Goal: Information Seeking & Learning: Compare options

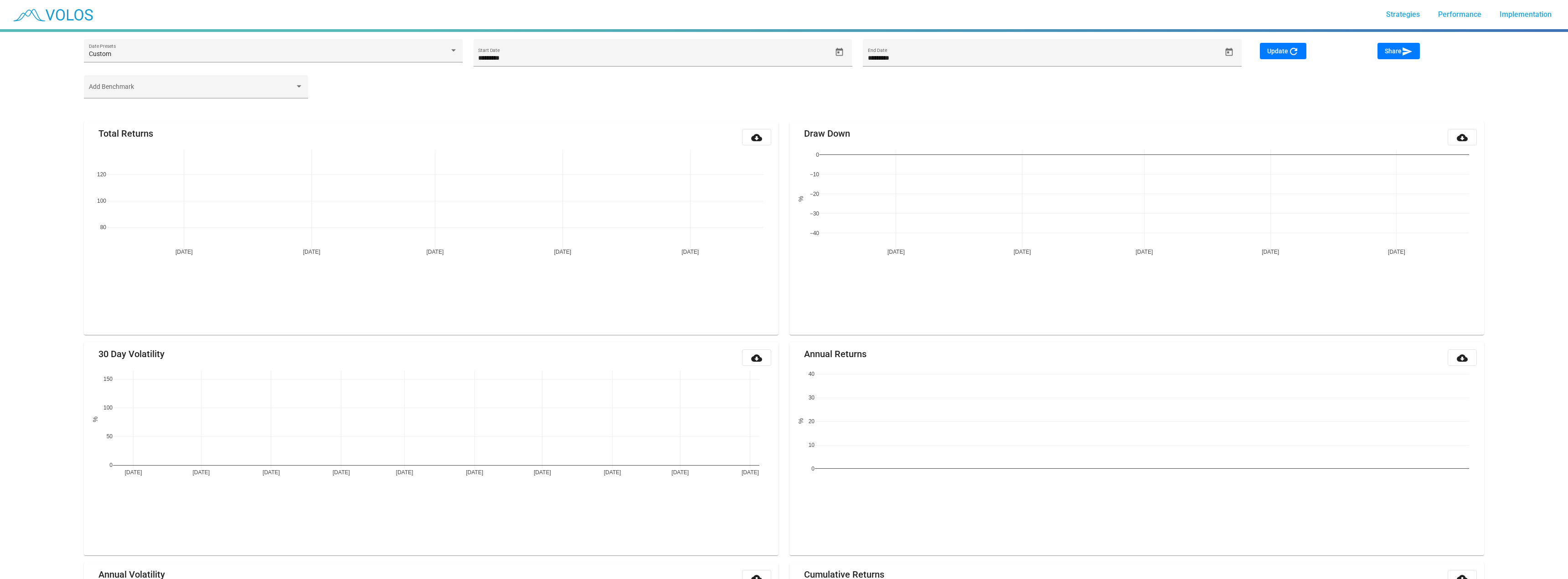
type input "********"
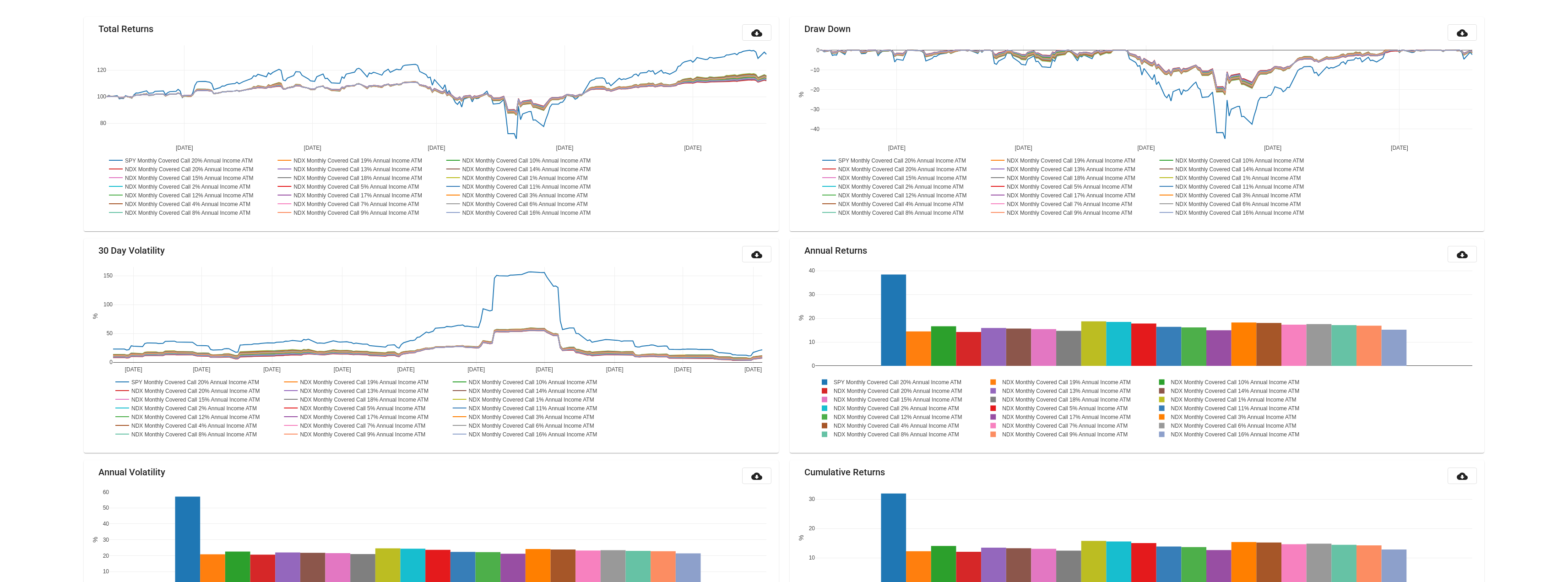
scroll to position [107, 0]
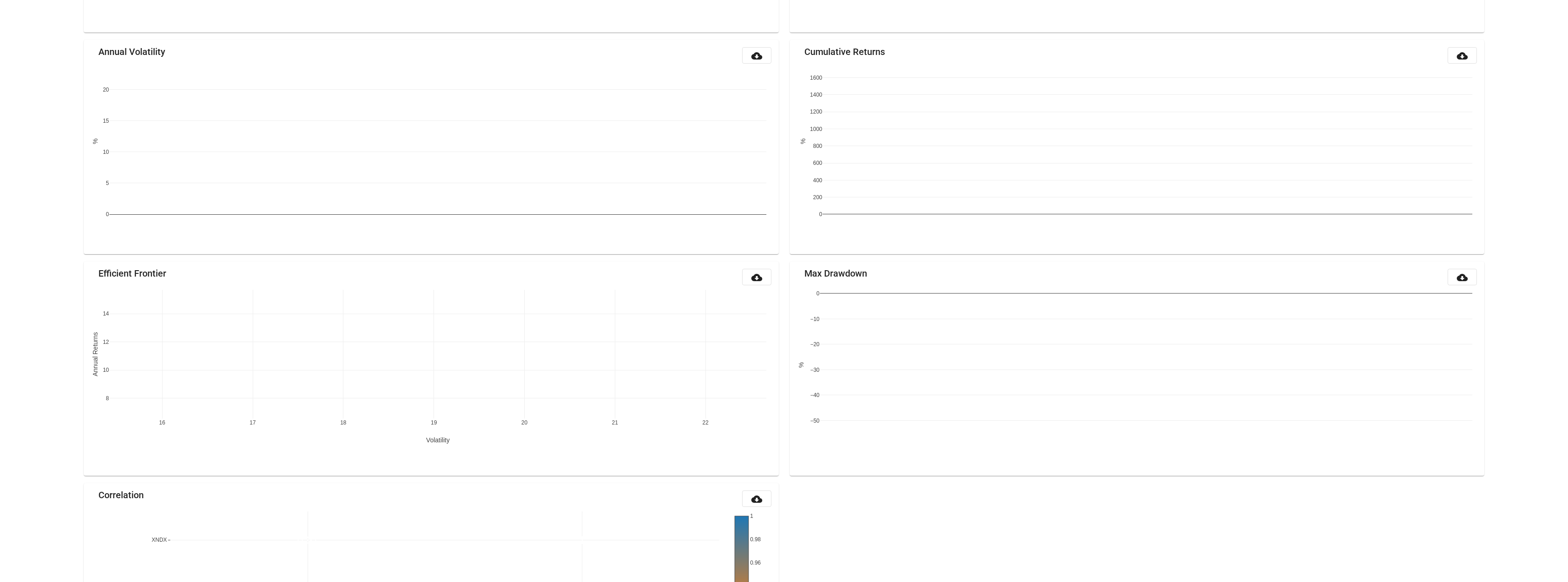
scroll to position [764, 0]
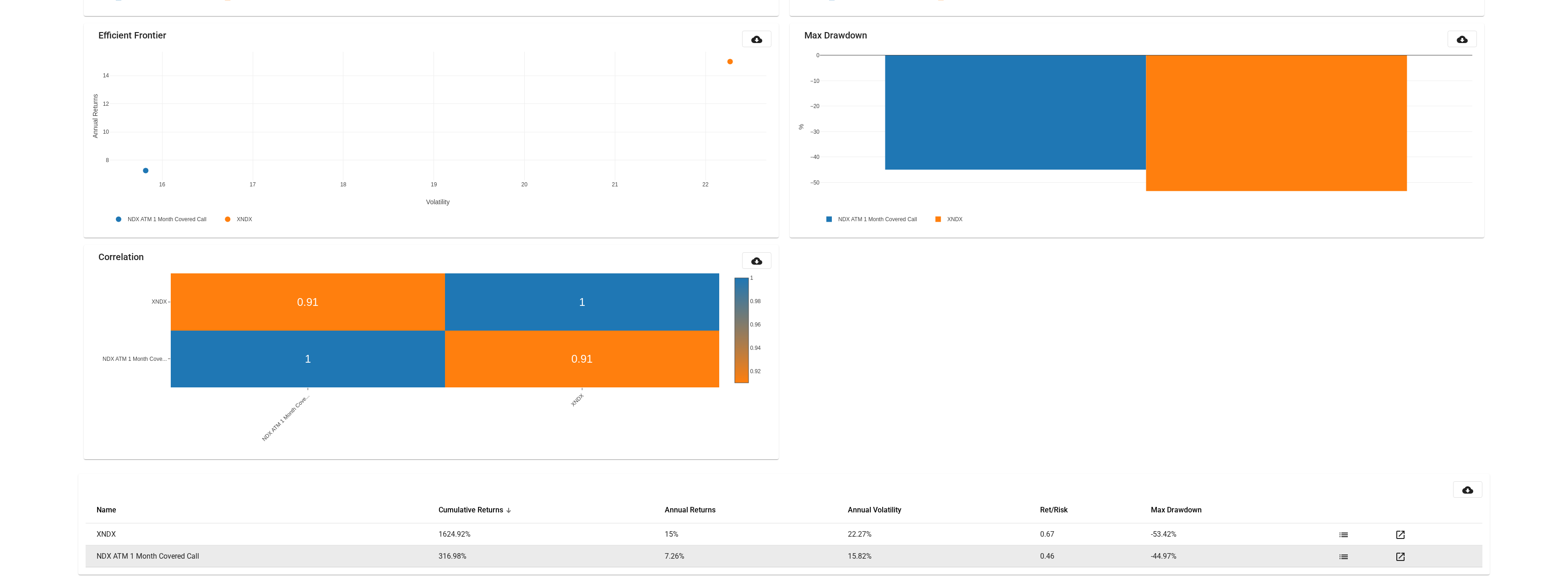
click at [1400, 560] on mat-icon "open_in_new" at bounding box center [1400, 556] width 11 height 11
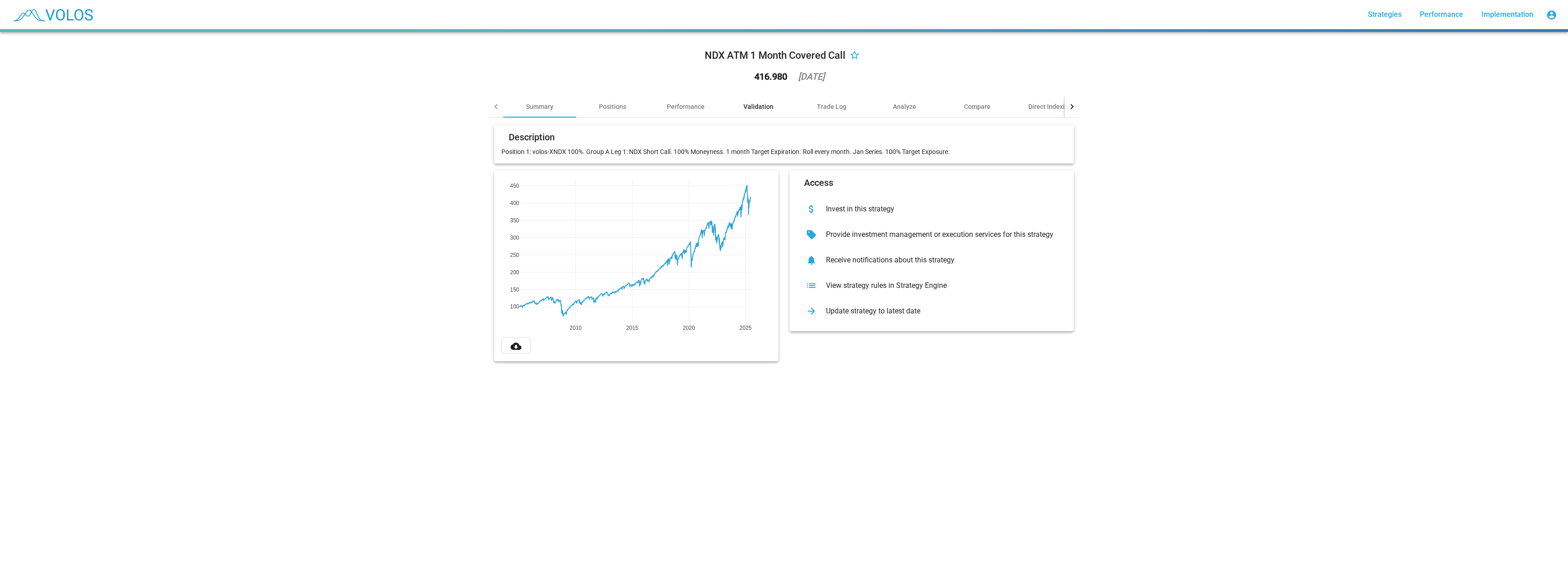
click at [752, 104] on div "Validation" at bounding box center [758, 106] width 30 height 9
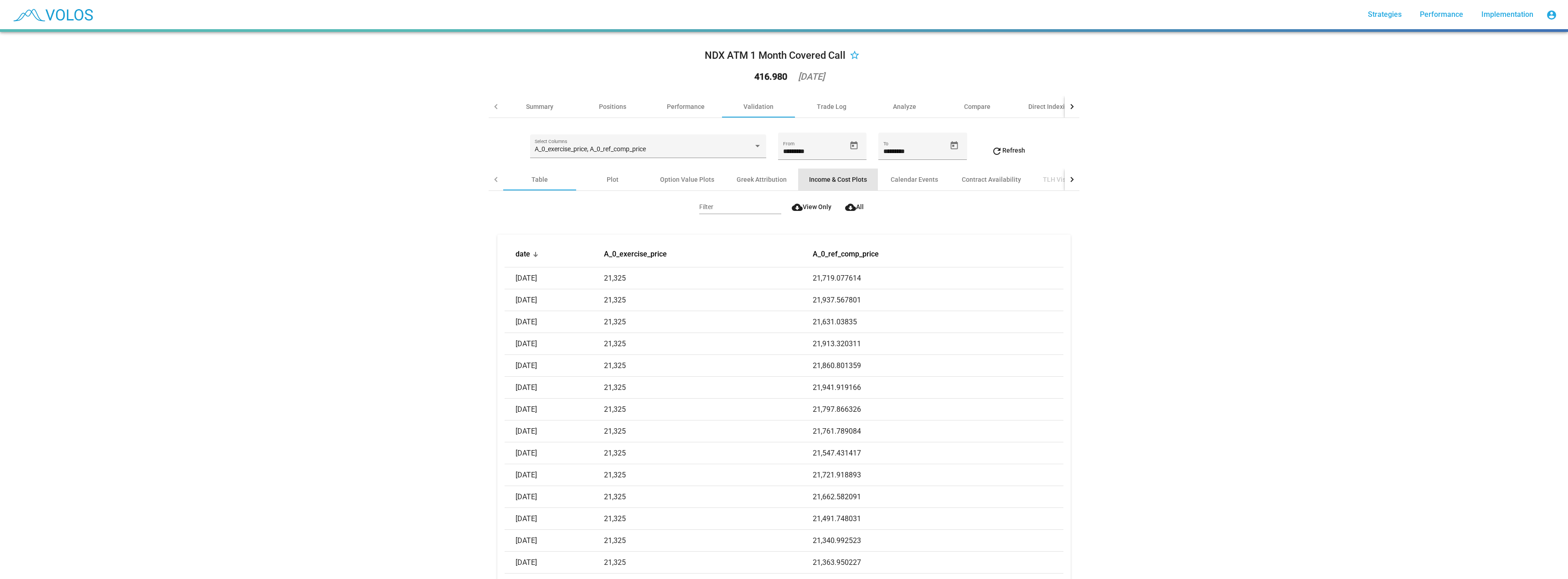
click at [821, 180] on div "Income & Cost Plots" at bounding box center [838, 179] width 58 height 9
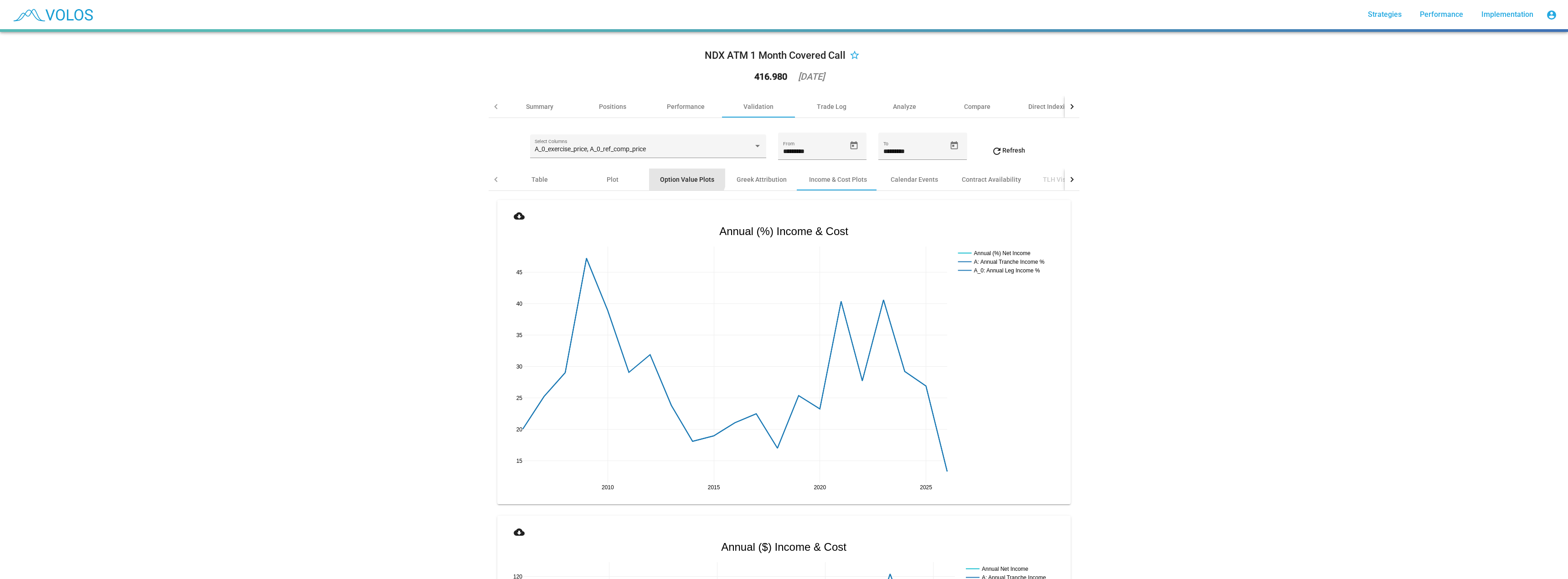
click at [680, 174] on div "Option Value Plots" at bounding box center [687, 180] width 76 height 22
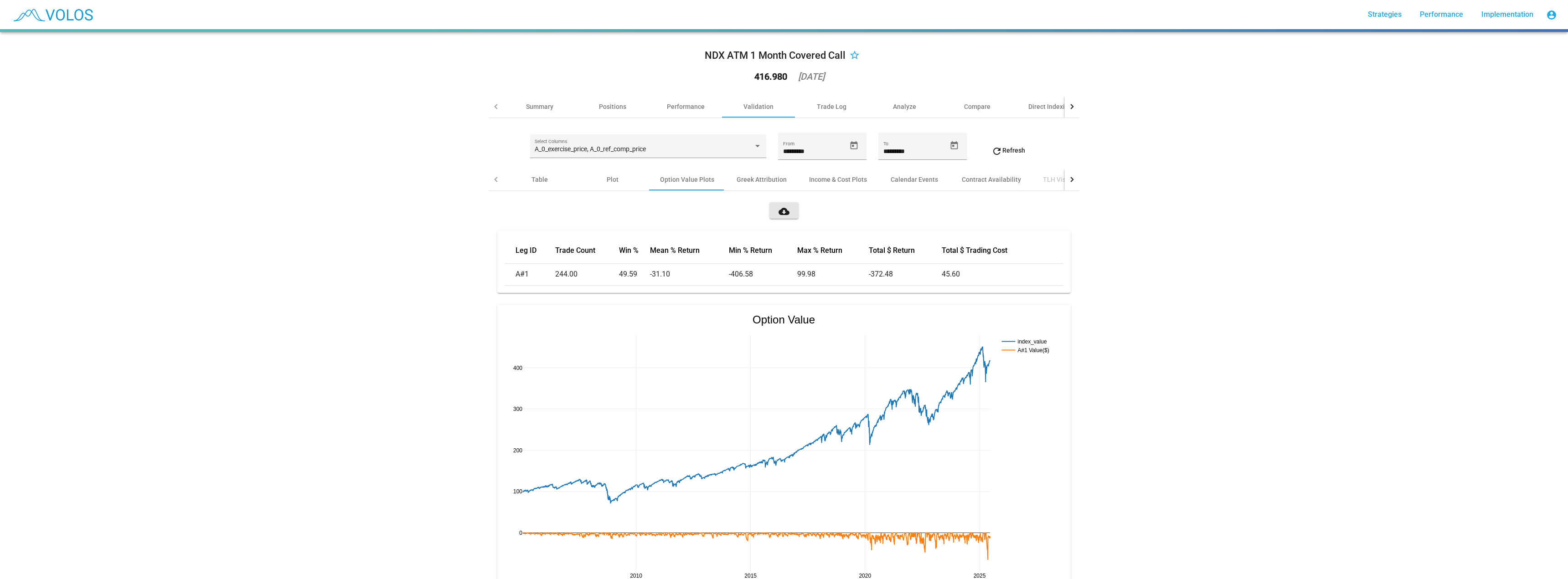
click at [782, 208] on mat-icon "cloud_download" at bounding box center [784, 211] width 11 height 11
click at [1384, 23] on div "Strategies Performance Implementation account_circle" at bounding box center [1460, 15] width 202 height 18
click at [1387, 17] on span "Strategies" at bounding box center [1385, 14] width 34 height 8
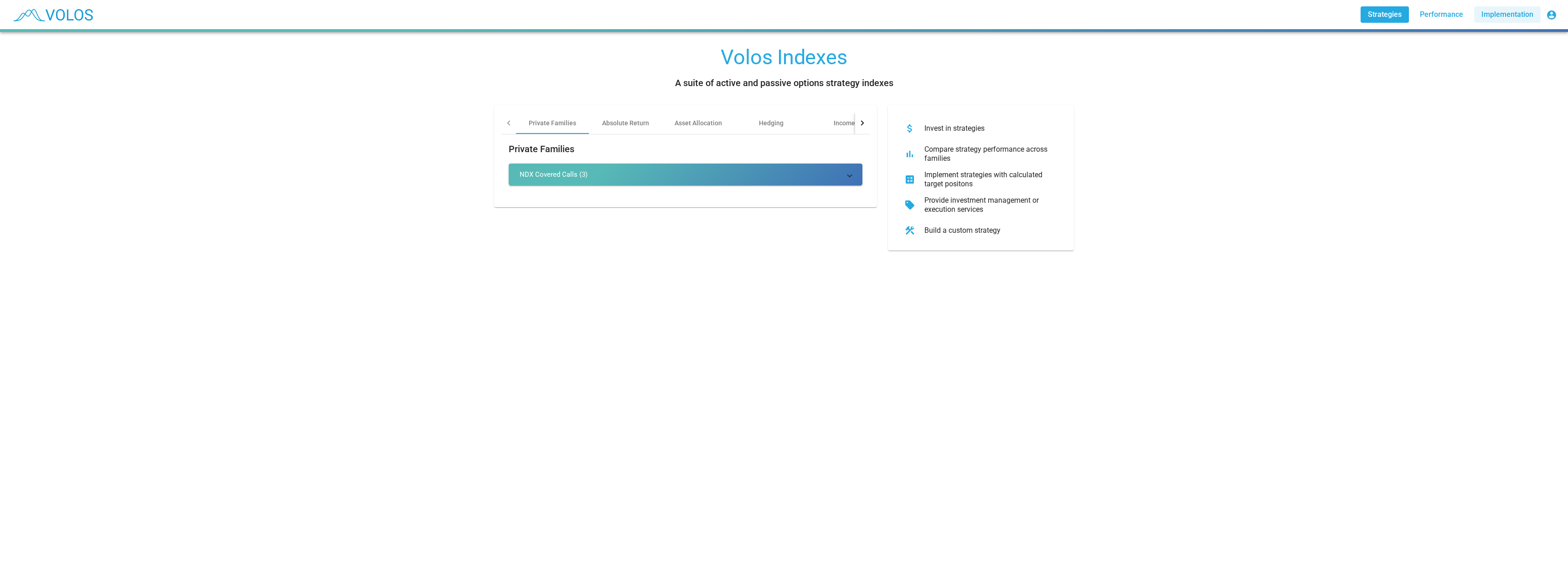
click at [1508, 15] on span "Implementation" at bounding box center [1508, 14] width 52 height 8
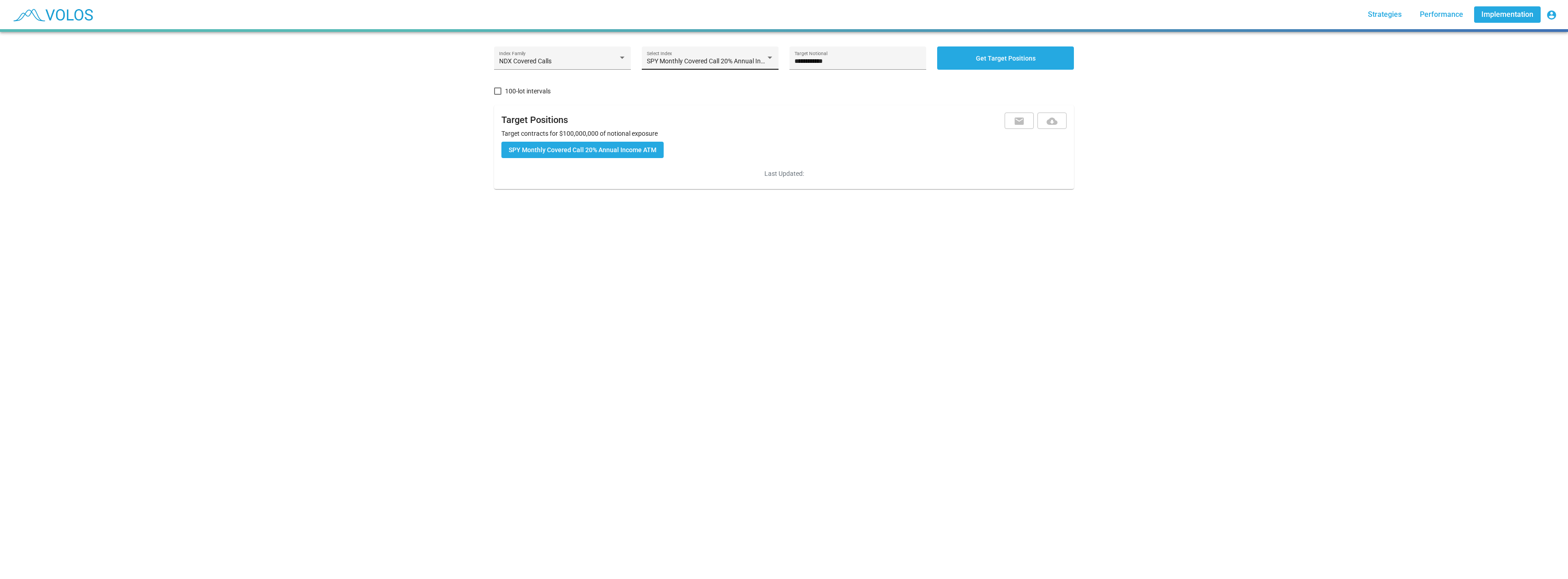
click at [767, 57] on div at bounding box center [770, 58] width 5 height 2
click at [607, 59] on div at bounding box center [784, 289] width 1568 height 579
click at [626, 55] on div "NDX Covered Calls Index Family" at bounding box center [562, 58] width 137 height 23
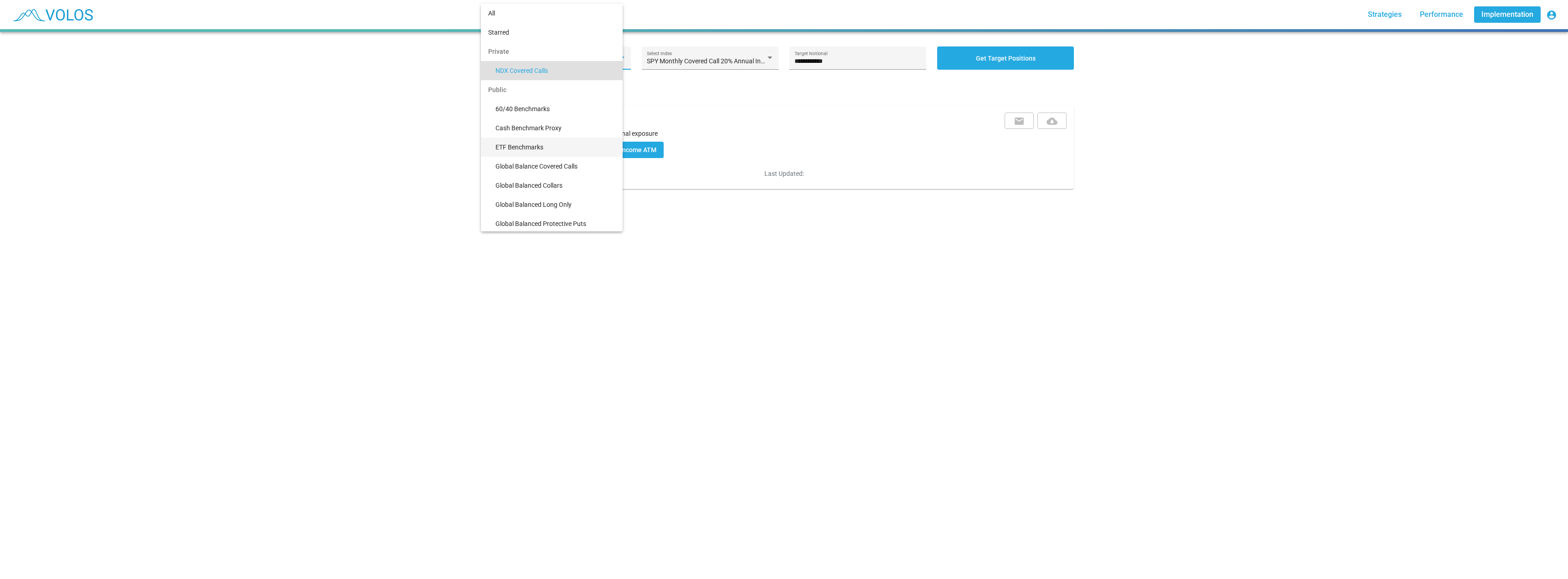
click at [525, 142] on span "ETF Benchmarks" at bounding box center [555, 147] width 120 height 19
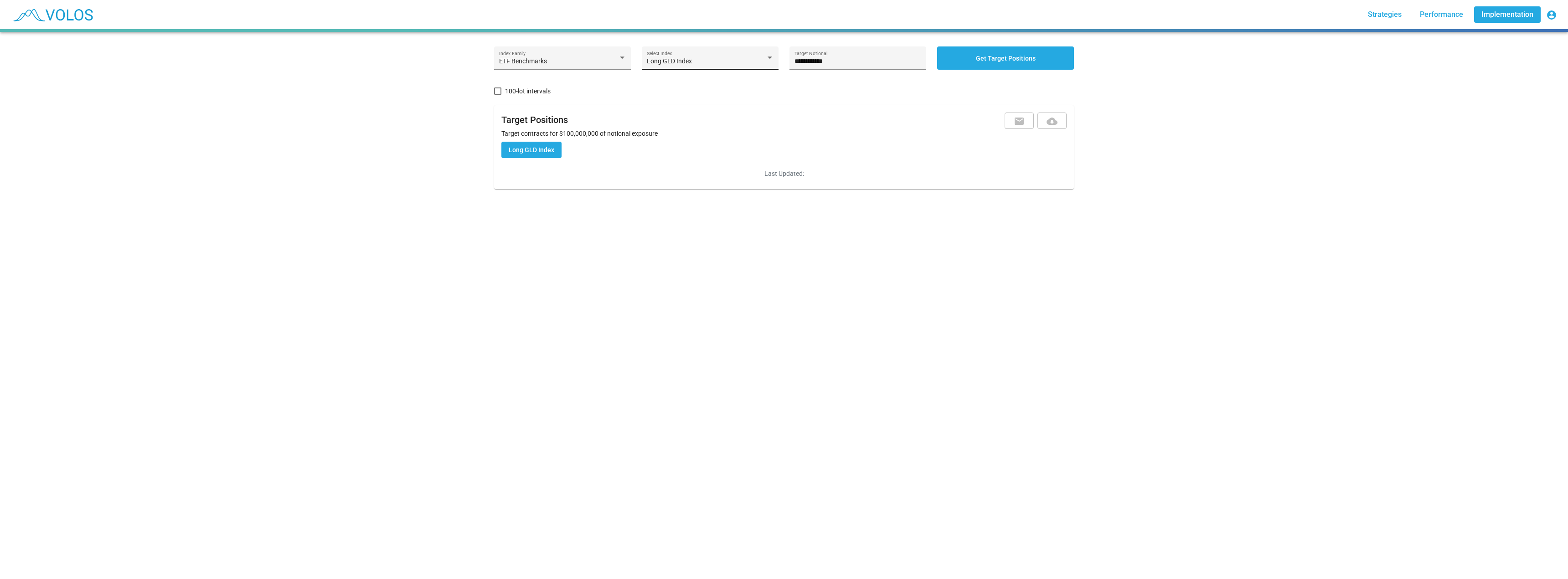
click at [725, 65] on div "Long GLD Index Select Index" at bounding box center [710, 60] width 127 height 19
click at [622, 60] on div at bounding box center [784, 289] width 1568 height 579
click at [618, 60] on div at bounding box center [622, 57] width 8 height 7
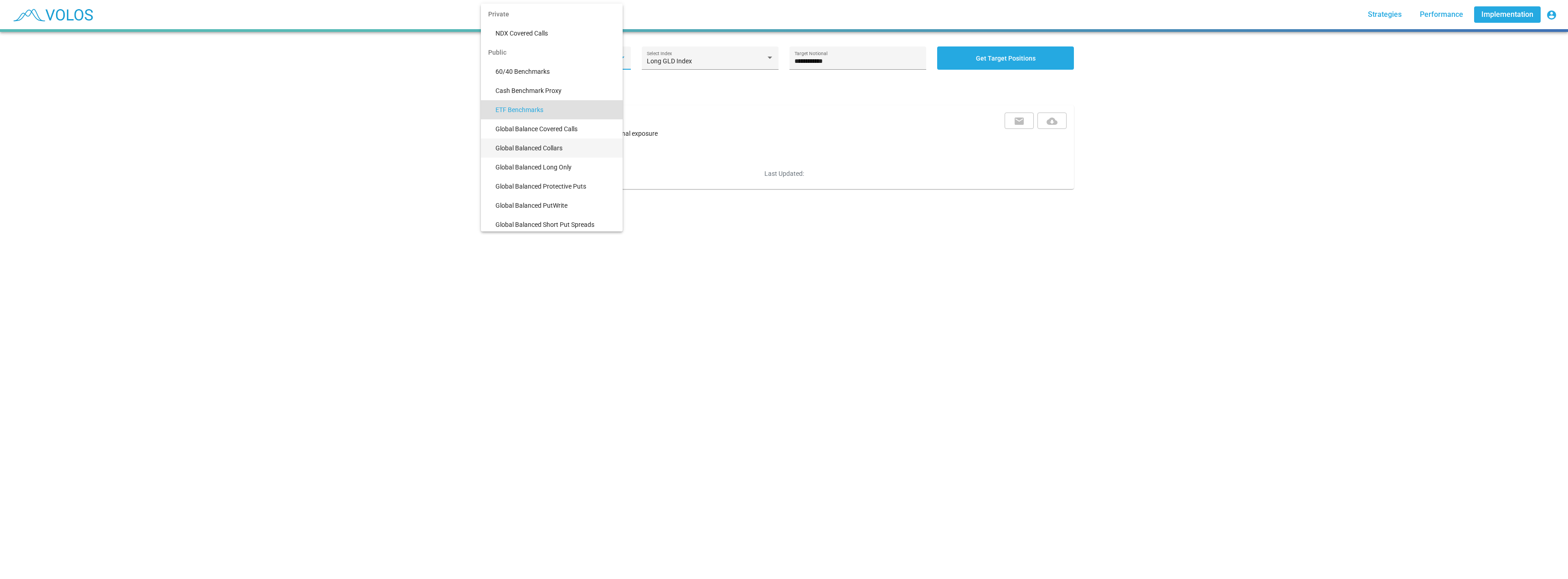
scroll to position [0, 0]
click at [539, 166] on span "Global Balance Covered Calls" at bounding box center [555, 166] width 120 height 19
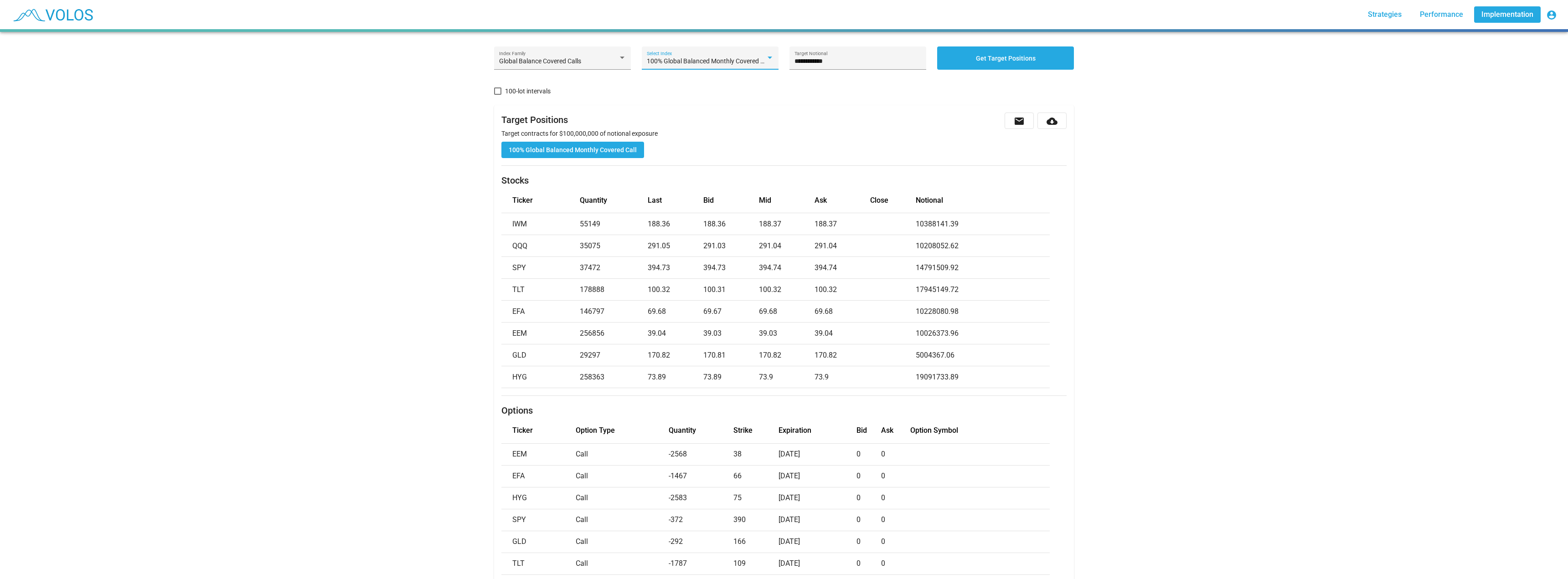
click at [767, 60] on div at bounding box center [770, 57] width 8 height 7
drag, startPoint x: 332, startPoint y: 213, endPoint x: 345, endPoint y: 198, distance: 19.8
click at [336, 211] on div at bounding box center [784, 289] width 1568 height 579
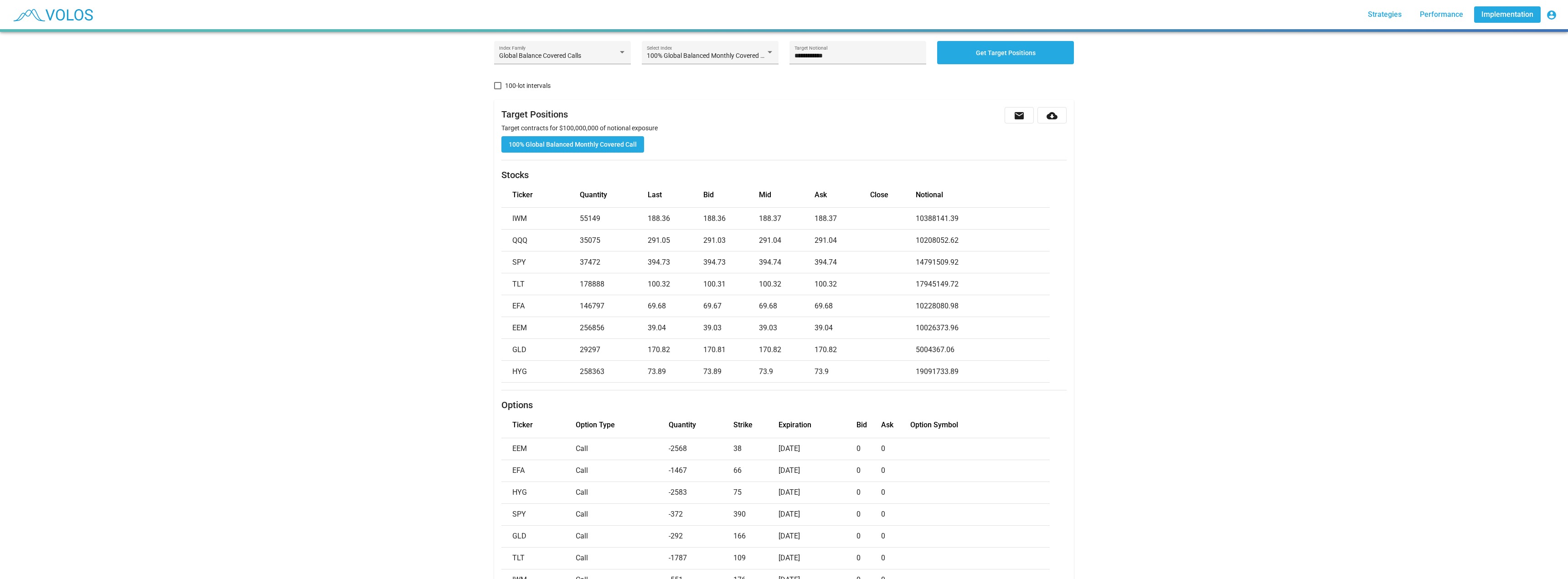
scroll to position [0, 0]
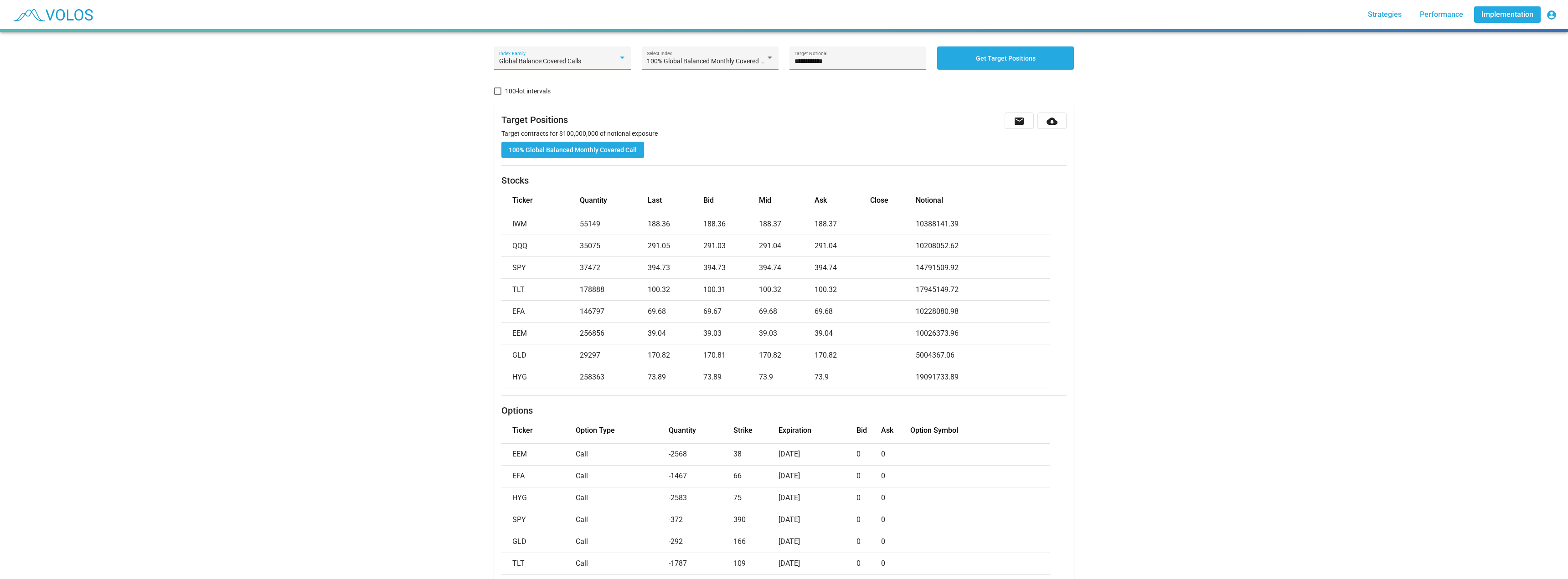
click at [570, 61] on span "Global Balance Covered Calls" at bounding box center [540, 60] width 82 height 7
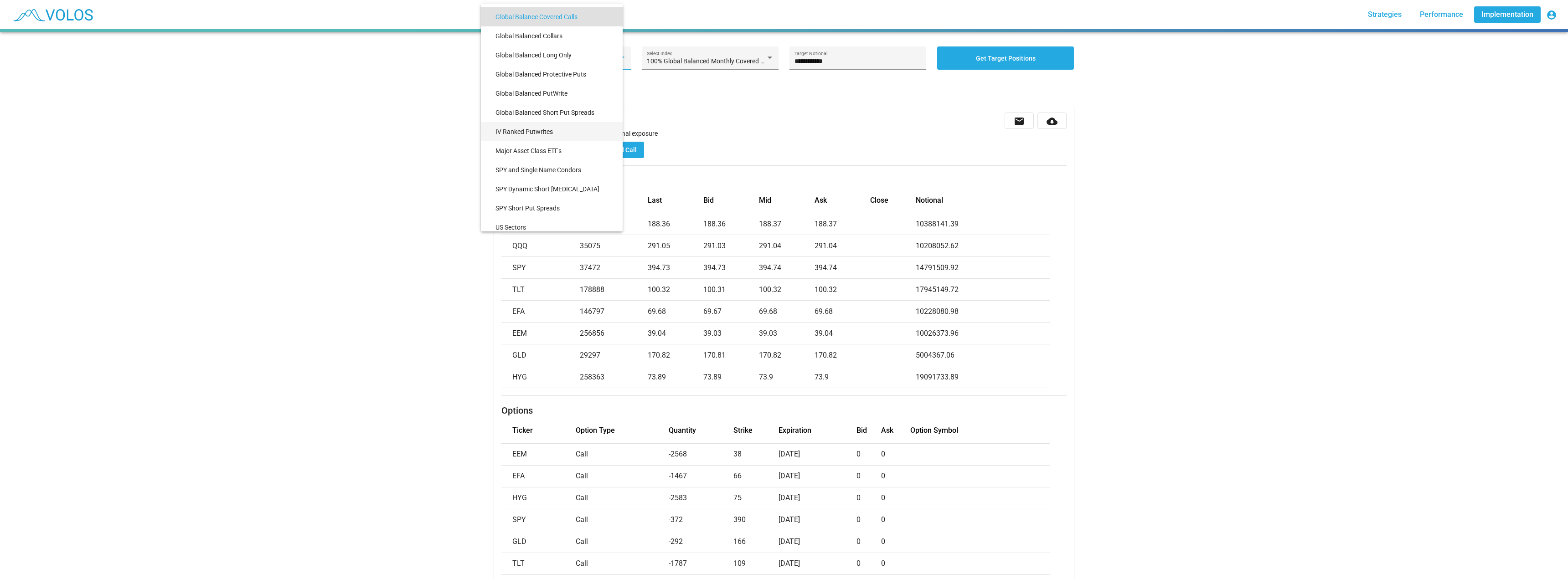
scroll to position [193, 0]
click at [520, 220] on span "Volatility Risk-Premia" at bounding box center [555, 221] width 120 height 19
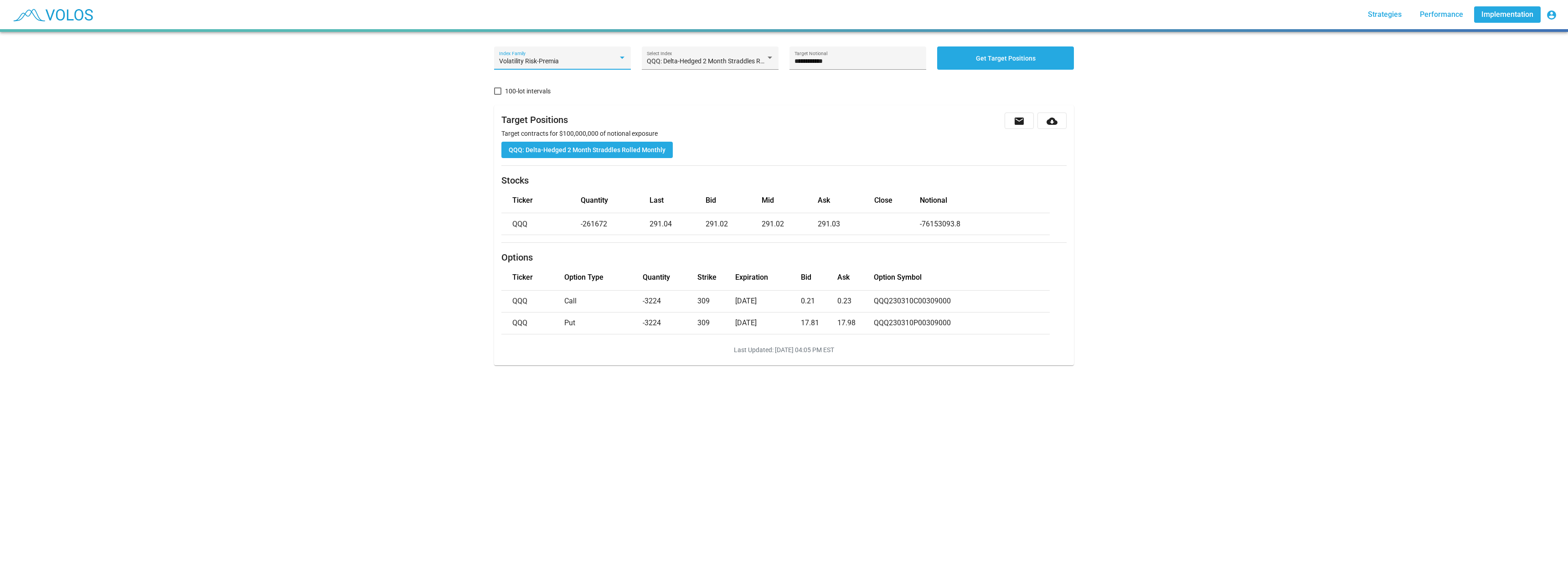
click at [618, 55] on div at bounding box center [622, 57] width 8 height 7
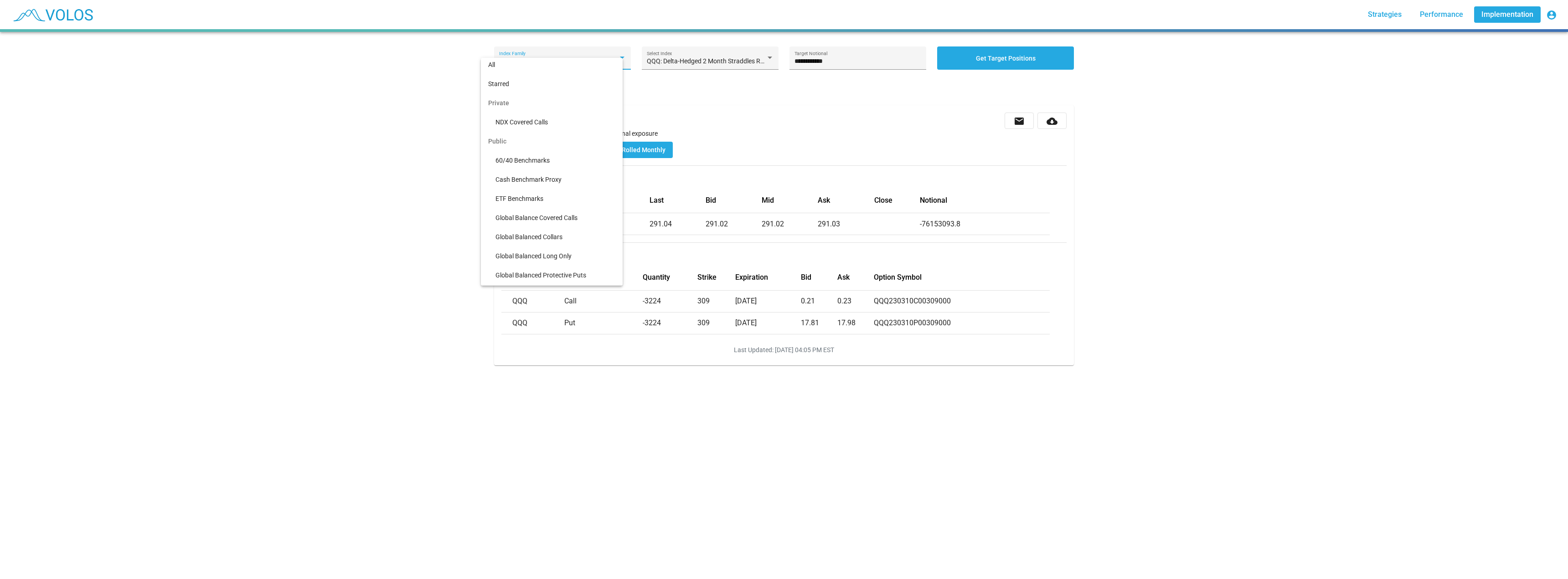
scroll to position [0, 0]
click at [520, 124] on span "NDX Covered Calls" at bounding box center [555, 124] width 120 height 19
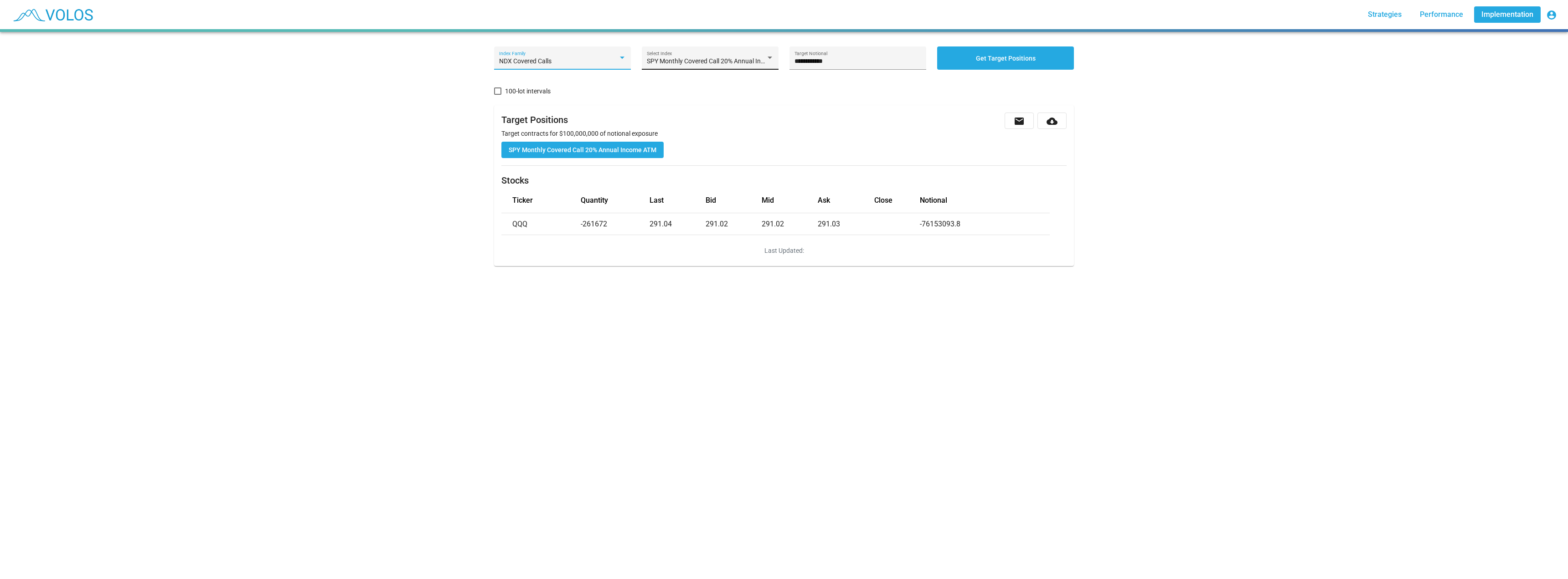
click at [717, 64] on span "SPY Monthly Covered Call 20% Annual Income ATM" at bounding box center [719, 60] width 143 height 7
click at [717, 97] on span "NDX Monthly Covered Call 1% Annual Income ATM" at bounding box center [707, 99] width 128 height 19
click at [1440, 16] on span "Performance" at bounding box center [1442, 14] width 43 height 8
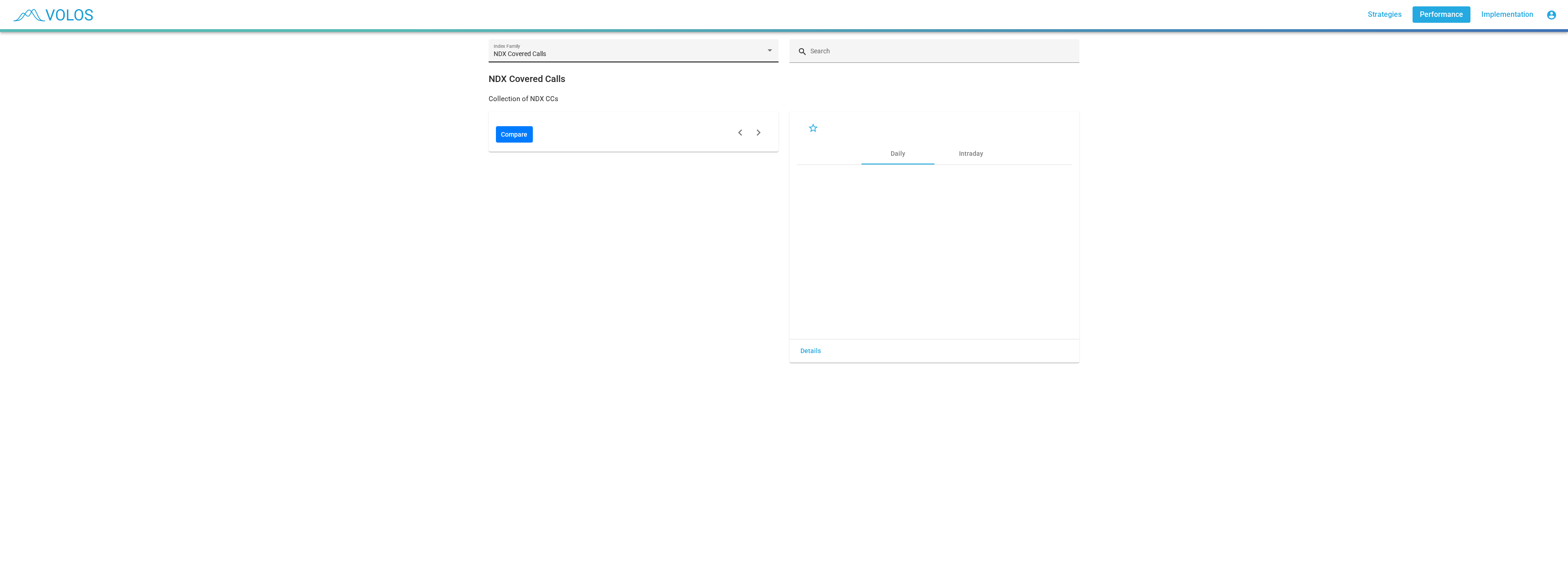
click at [753, 53] on div "NDX Covered Calls" at bounding box center [630, 54] width 272 height 7
click at [759, 51] on div "NDX Covered Calls" at bounding box center [630, 54] width 272 height 7
click at [767, 51] on div at bounding box center [770, 51] width 5 height 2
click at [1389, 8] on link "Strategies" at bounding box center [1385, 15] width 48 height 17
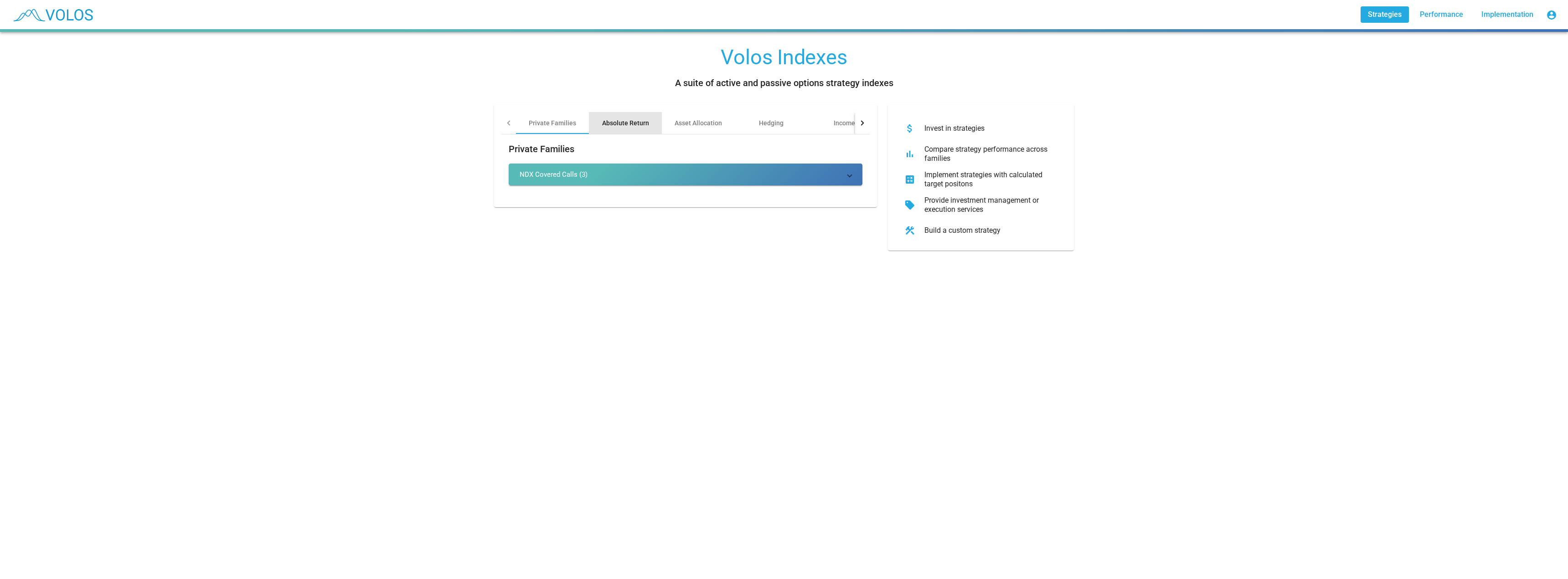
click at [639, 125] on div "Absolute Return" at bounding box center [626, 123] width 47 height 9
click at [862, 119] on div at bounding box center [863, 123] width 15 height 22
click at [730, 124] on div "Income" at bounding box center [732, 123] width 22 height 9
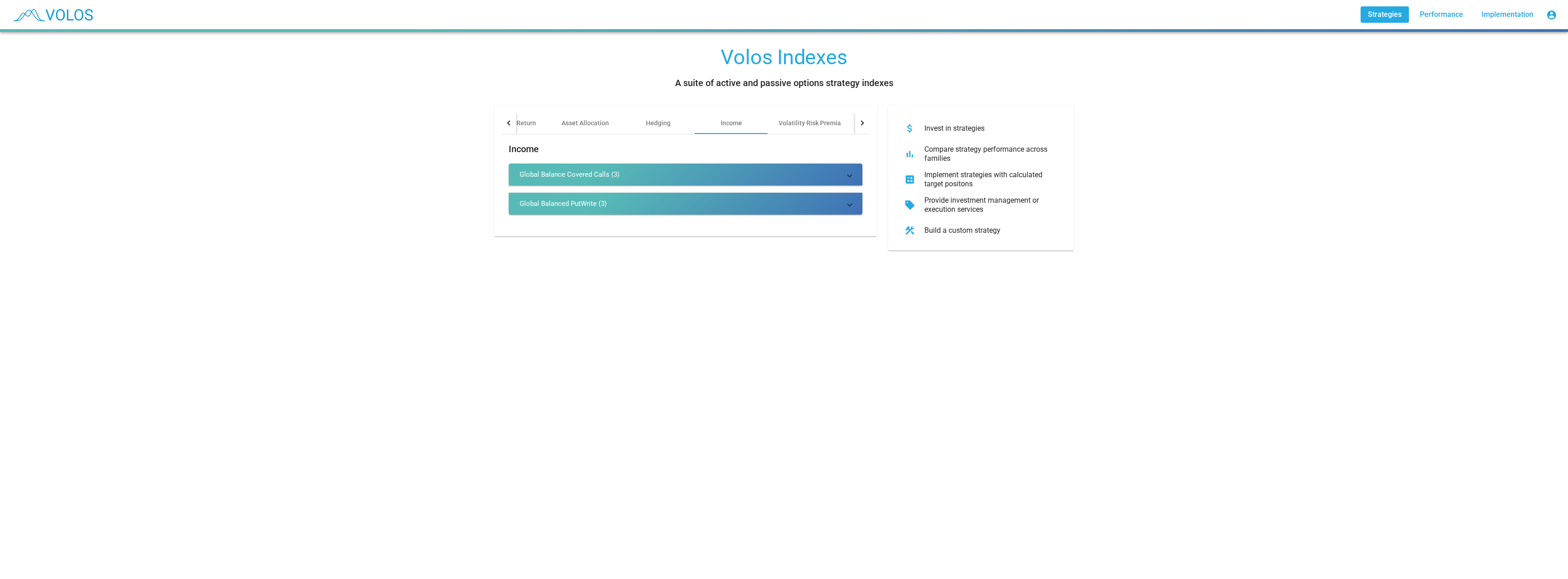
click at [620, 175] on mat-panel-title "Global Balance Covered Calls (3)" at bounding box center [680, 174] width 321 height 9
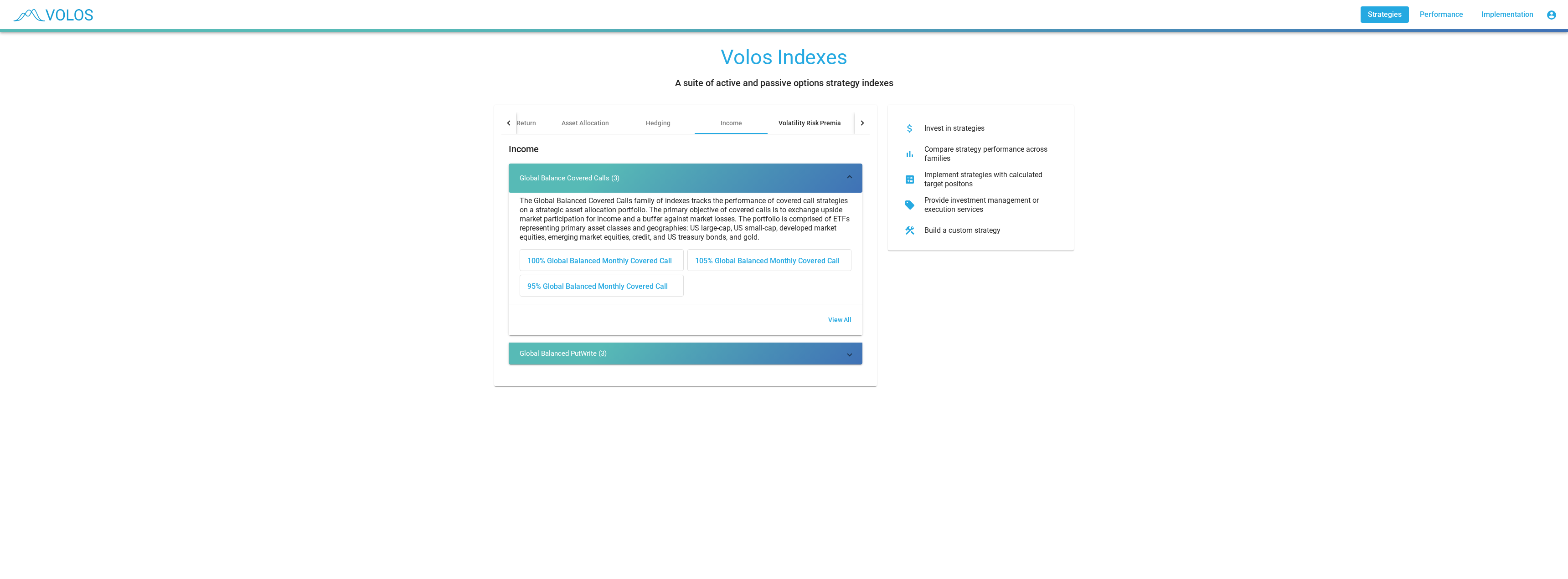
click at [804, 117] on div "Volatility Risk Premia" at bounding box center [810, 123] width 85 height 22
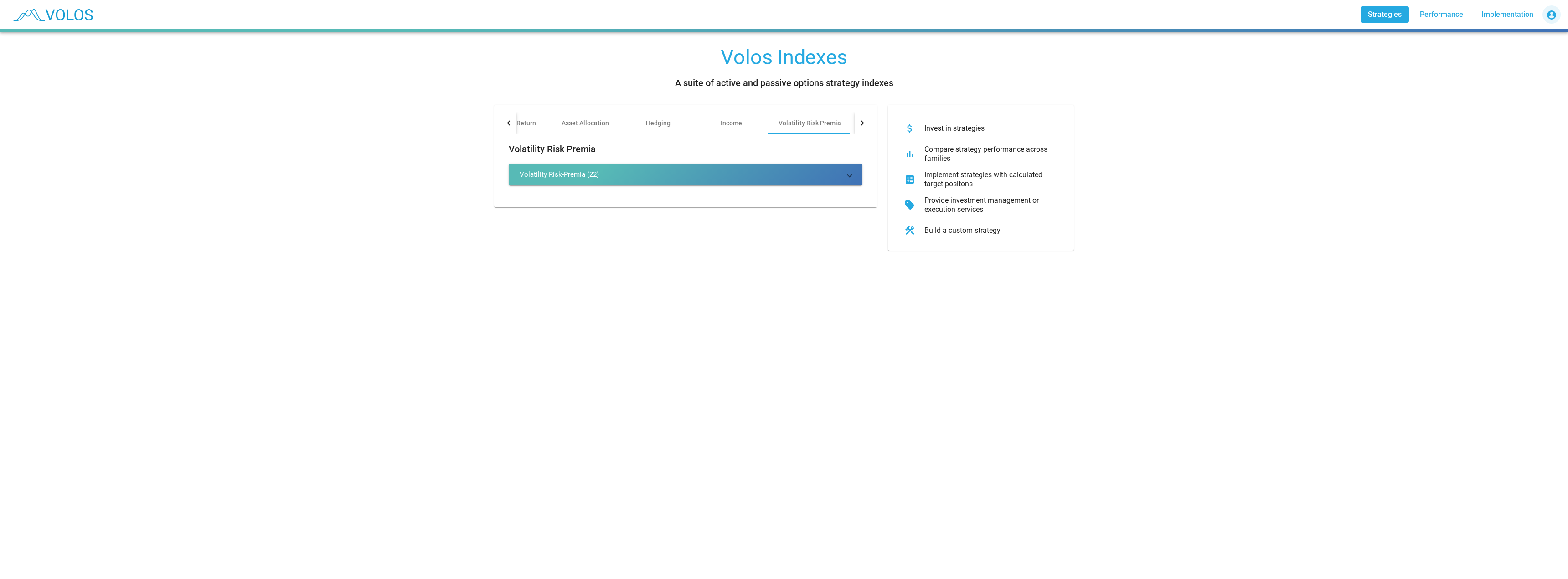
click at [1552, 16] on mat-icon "account_circle" at bounding box center [1551, 15] width 11 height 11
click at [1348, 134] on div at bounding box center [784, 289] width 1568 height 579
